Goal: Transaction & Acquisition: Purchase product/service

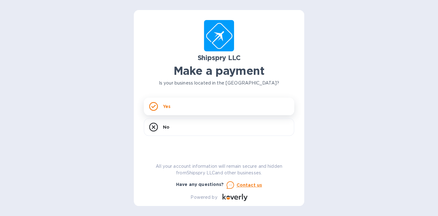
click at [192, 103] on div "Yes" at bounding box center [219, 107] width 150 height 18
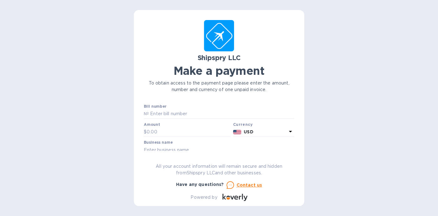
click at [289, 53] on div "Shipspry LLC" at bounding box center [219, 58] width 153 height 10
click at [183, 113] on input "text" at bounding box center [221, 113] width 145 height 9
type input "3"
type input "42702A"
click at [173, 126] on div "Amount $" at bounding box center [187, 130] width 87 height 14
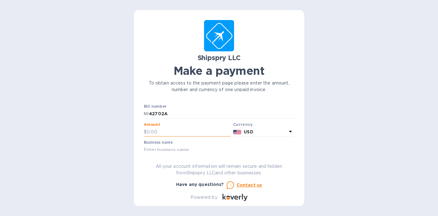
click at [173, 129] on input "text" at bounding box center [189, 132] width 84 height 9
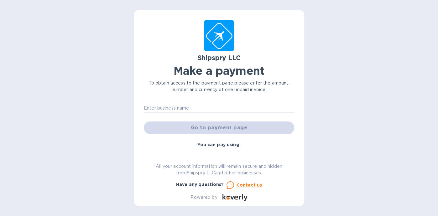
scroll to position [31, 0]
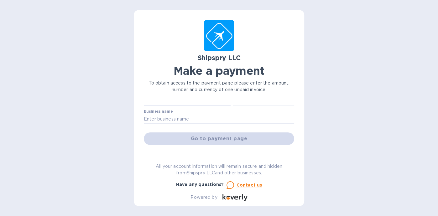
type input "342.71"
click at [193, 111] on div "Business name" at bounding box center [219, 116] width 150 height 14
click at [190, 117] on input "text" at bounding box center [219, 118] width 150 height 9
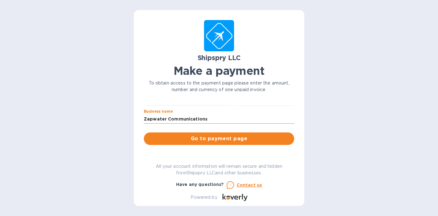
type input "Zapwater Communications"
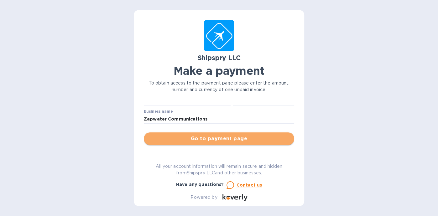
click at [261, 139] on span "Go to payment page" at bounding box center [219, 139] width 140 height 8
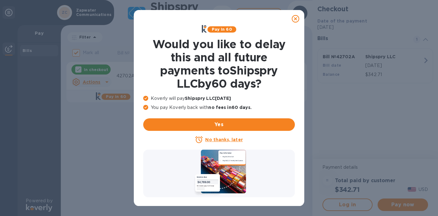
click at [222, 139] on u "No thanks, later" at bounding box center [223, 139] width 37 height 5
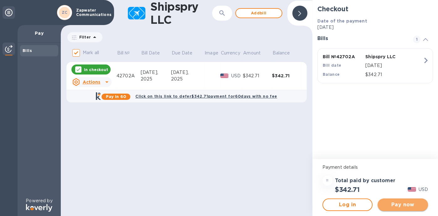
click at [396, 206] on span "Pay now" at bounding box center [403, 205] width 40 height 8
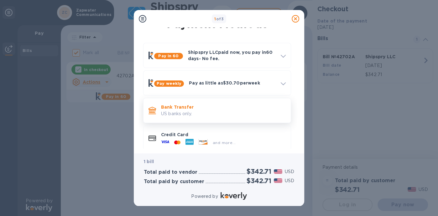
scroll to position [18, 0]
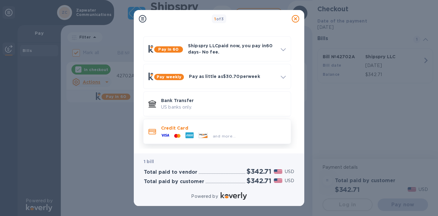
click at [238, 134] on div "and more..." at bounding box center [223, 134] width 125 height 7
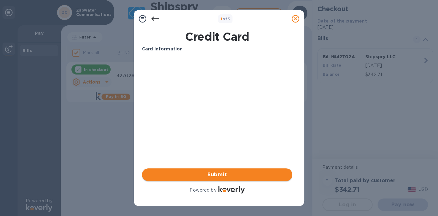
click at [212, 173] on span "Submit" at bounding box center [217, 175] width 140 height 8
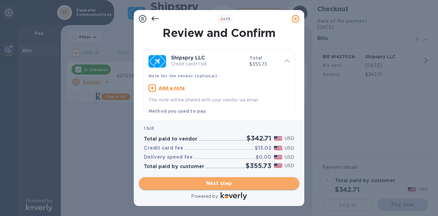
click at [200, 181] on span "Next step" at bounding box center [219, 184] width 150 height 8
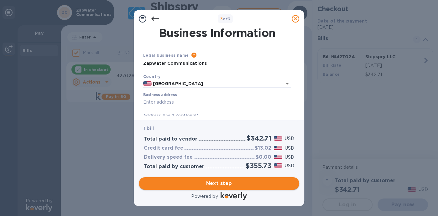
click at [223, 182] on span "Next step" at bounding box center [219, 184] width 150 height 8
click at [189, 101] on input "Business address" at bounding box center [217, 102] width 148 height 9
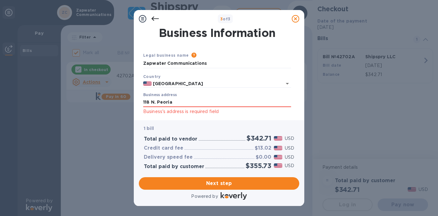
type input "[STREET_ADDRESS]"
type input "[GEOGRAPHIC_DATA]"
type input "IL"
type input "60607"
click at [196, 102] on input "[STREET_ADDRESS]" at bounding box center [217, 102] width 148 height 9
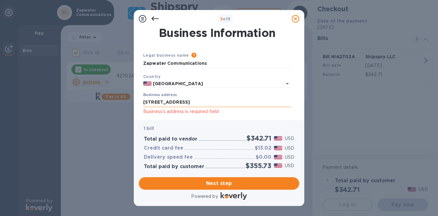
click at [202, 100] on input "[STREET_ADDRESS]" at bounding box center [217, 102] width 148 height 9
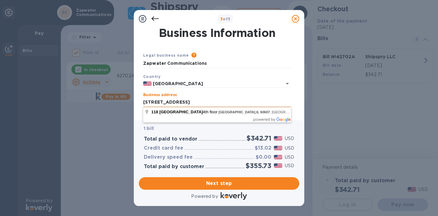
click at [280, 100] on input "[STREET_ADDRESS]" at bounding box center [217, 102] width 148 height 9
type input "[STREET_ADDRESS]"
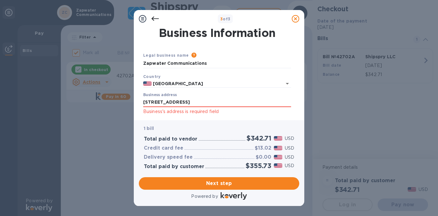
click at [203, 130] on p "1 bill" at bounding box center [219, 128] width 150 height 7
click at [208, 184] on span "Next step" at bounding box center [219, 184] width 150 height 8
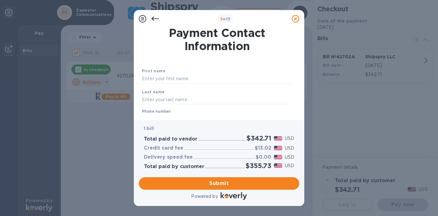
click at [216, 74] on div "First name" at bounding box center [216, 75] width 155 height 21
click at [213, 77] on input "text" at bounding box center [217, 78] width 150 height 9
type input "[PERSON_NAME]"
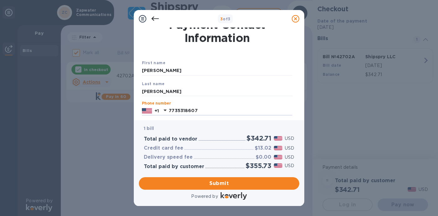
type input "7735318607"
click at [244, 98] on div "Last name [PERSON_NAME]" at bounding box center [216, 88] width 155 height 21
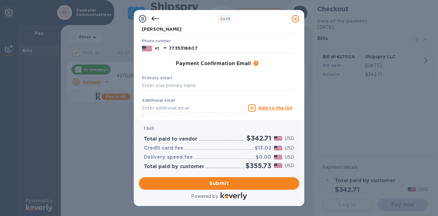
scroll to position [71, 0]
click at [216, 85] on input "text" at bounding box center [217, 85] width 150 height 9
type input "[EMAIL_ADDRESS][DOMAIN_NAME]"
click at [158, 107] on input "text" at bounding box center [194, 107] width 104 height 9
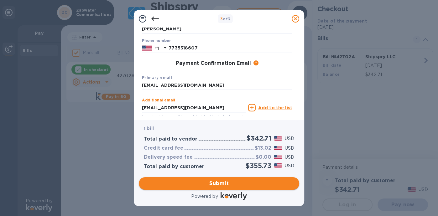
type input "[EMAIL_ADDRESS][DOMAIN_NAME]"
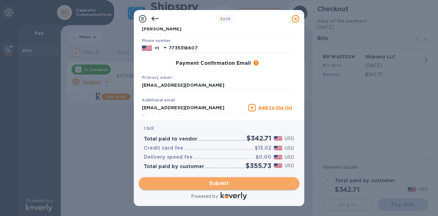
click at [217, 184] on span "Submit" at bounding box center [219, 184] width 150 height 8
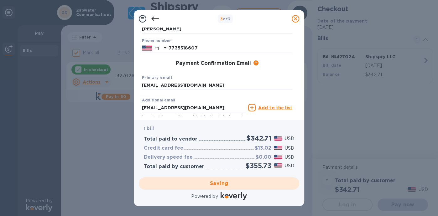
checkbox input "false"
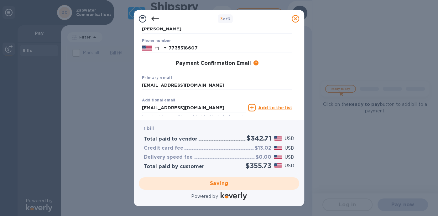
scroll to position [0, 0]
